Goal: Task Accomplishment & Management: Complete application form

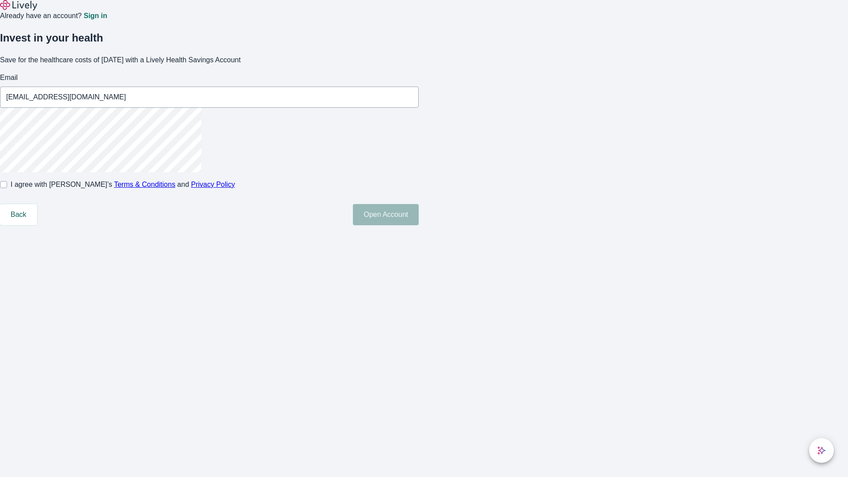
click at [7, 188] on input "I agree with Lively’s Terms & Conditions and Privacy Policy" at bounding box center [3, 184] width 7 height 7
checkbox input "true"
click at [419, 225] on button "Open Account" at bounding box center [386, 214] width 66 height 21
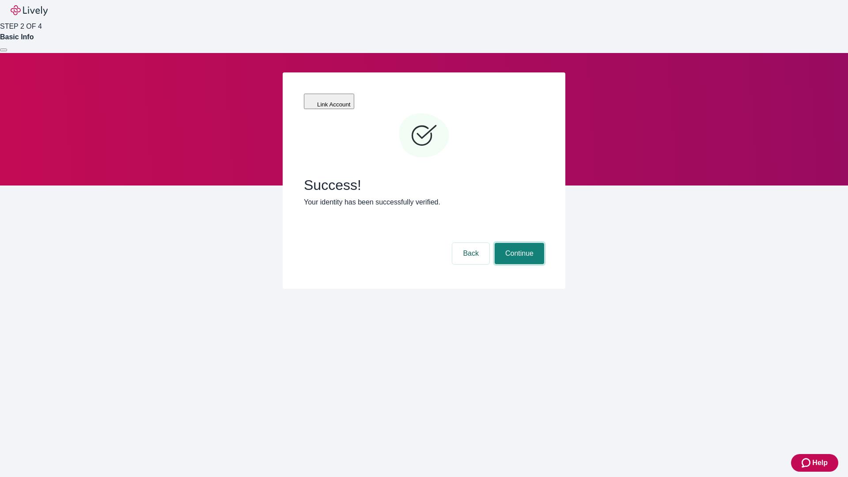
click at [518, 243] on button "Continue" at bounding box center [519, 253] width 49 height 21
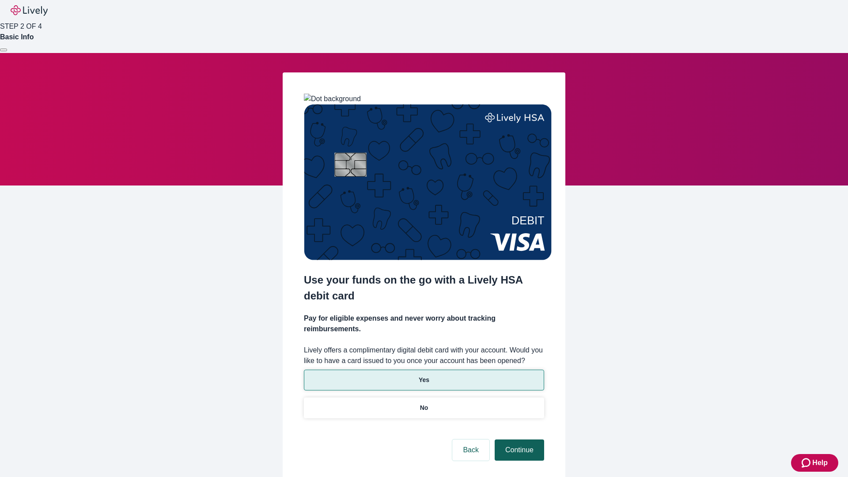
click at [424, 376] on p "Yes" at bounding box center [424, 380] width 11 height 9
click at [518, 440] on button "Continue" at bounding box center [519, 450] width 49 height 21
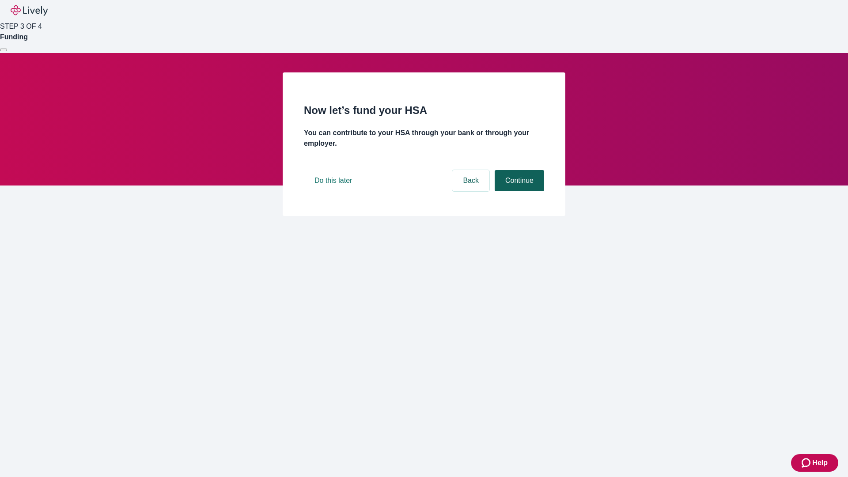
click at [518, 191] on button "Continue" at bounding box center [519, 180] width 49 height 21
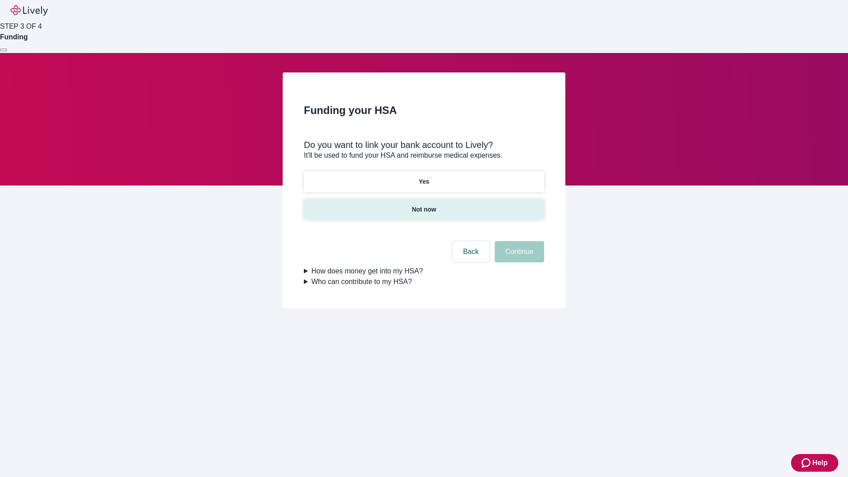
click at [424, 205] on p "Not now" at bounding box center [424, 209] width 24 height 9
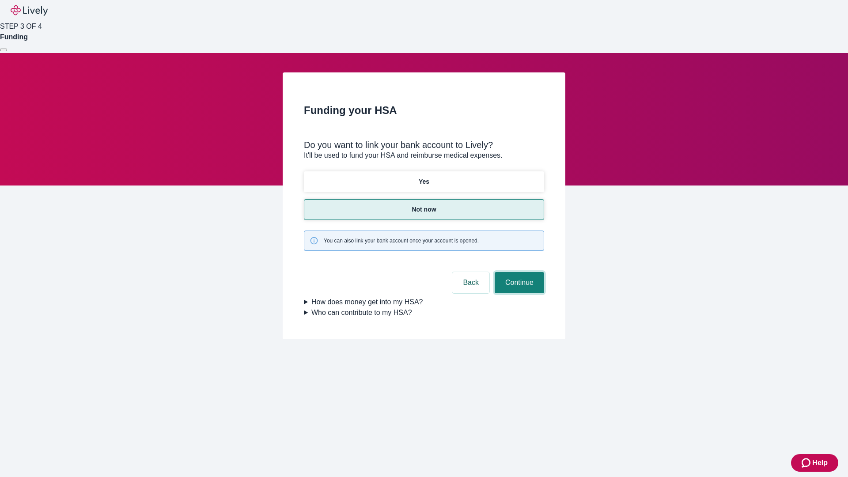
click at [518, 272] on button "Continue" at bounding box center [519, 282] width 49 height 21
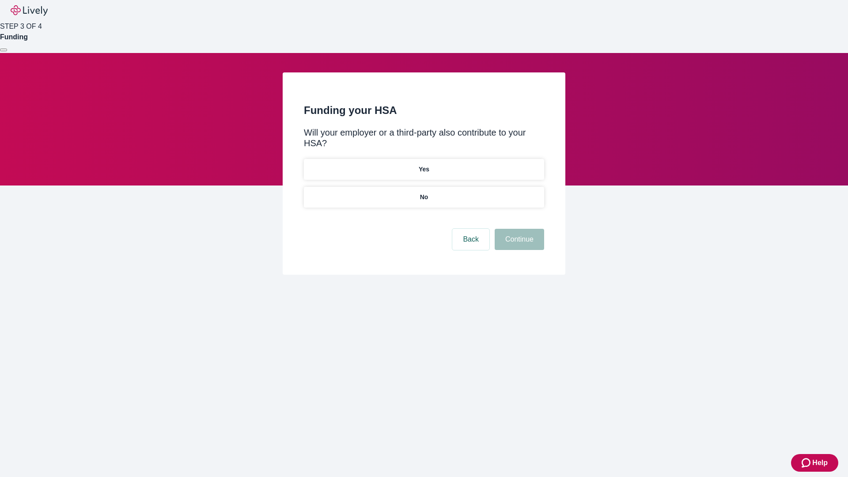
click at [424, 193] on p "No" at bounding box center [424, 197] width 8 height 9
click at [518, 229] on button "Continue" at bounding box center [519, 239] width 49 height 21
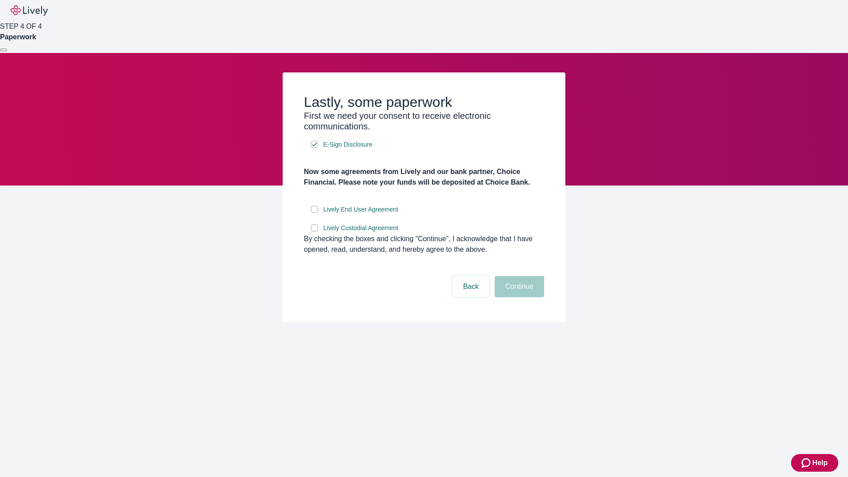
click at [315, 213] on input "Lively End User Agreement" at bounding box center [314, 209] width 7 height 7
checkbox input "true"
click at [315, 232] on input "Lively Custodial Agreement" at bounding box center [314, 227] width 7 height 7
checkbox input "true"
click at [518, 297] on button "Continue" at bounding box center [519, 286] width 49 height 21
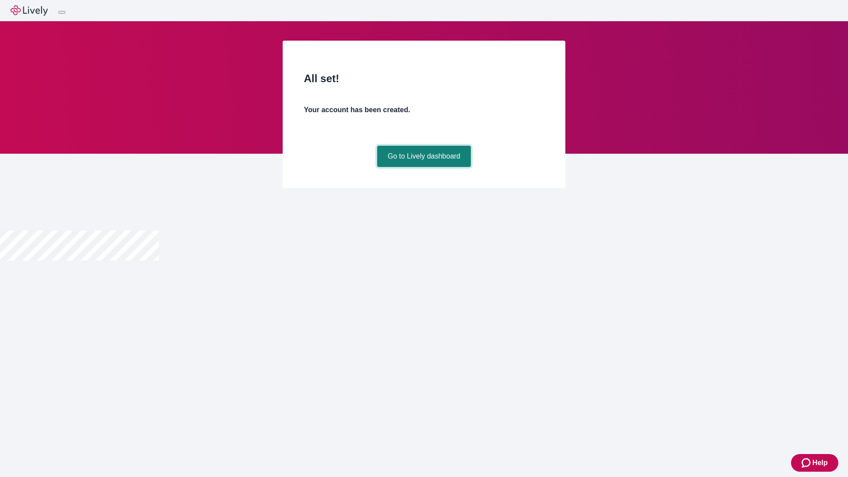
click at [424, 167] on link "Go to Lively dashboard" at bounding box center [424, 156] width 94 height 21
